Goal: Transaction & Acquisition: Purchase product/service

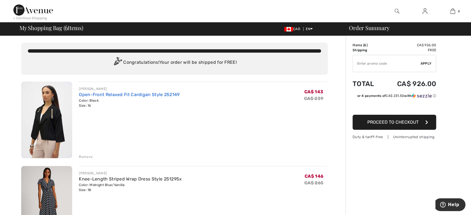
click at [126, 94] on link "Open-Front Relaxed Fit Cardigan Style 252149" at bounding box center [129, 94] width 101 height 5
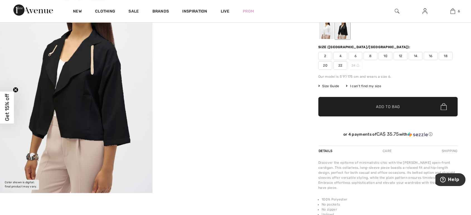
scroll to position [62, 0]
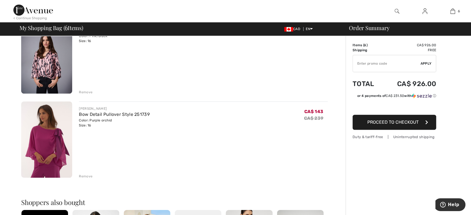
scroll to position [434, 0]
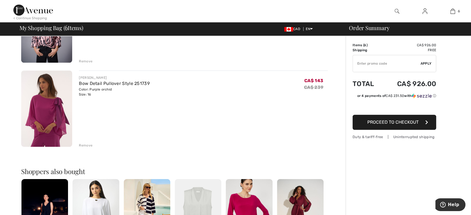
click at [86, 144] on div "Remove" at bounding box center [86, 145] width 14 height 5
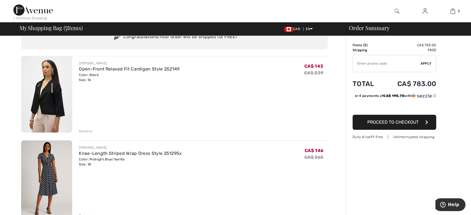
scroll to position [0, 0]
